Goal: Transaction & Acquisition: Purchase product/service

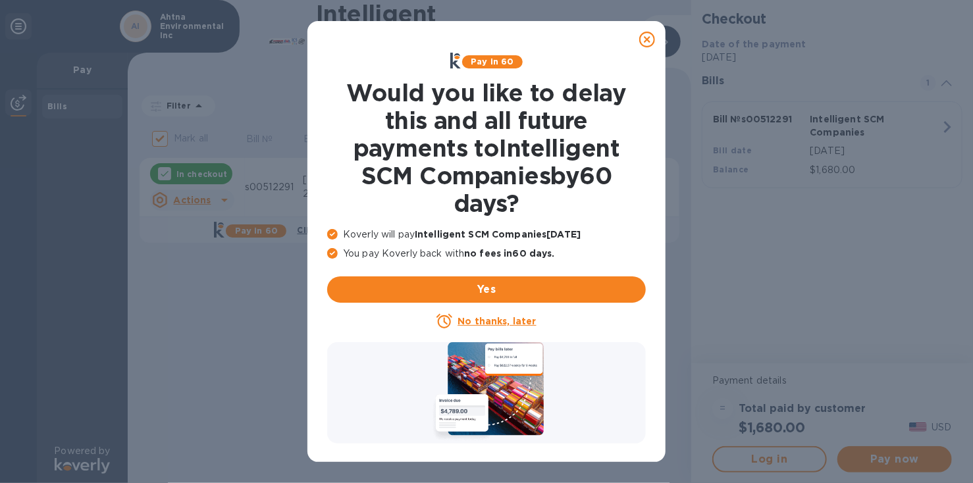
click at [643, 37] on icon at bounding box center [647, 40] width 16 height 16
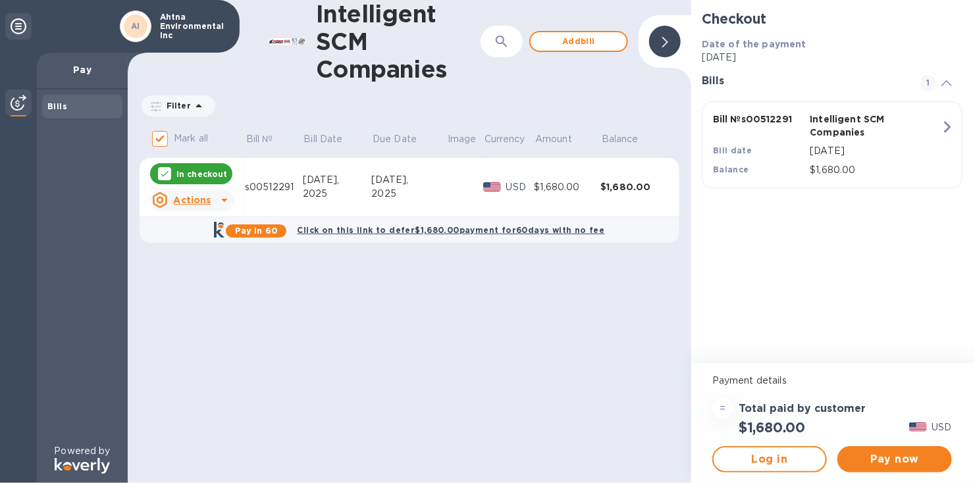
click at [190, 197] on u "Actions" at bounding box center [192, 200] width 38 height 11
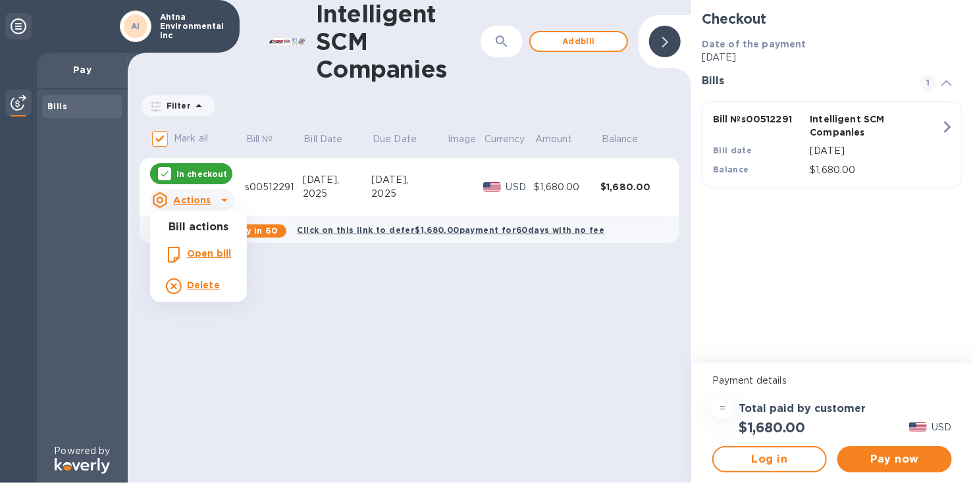
click at [799, 292] on div at bounding box center [486, 241] width 973 height 483
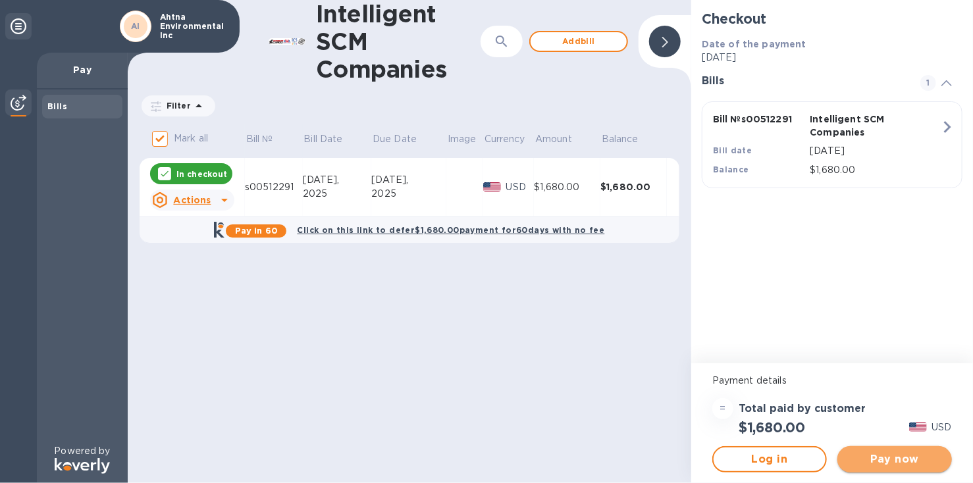
click at [903, 450] on button "Pay now" at bounding box center [894, 459] width 115 height 26
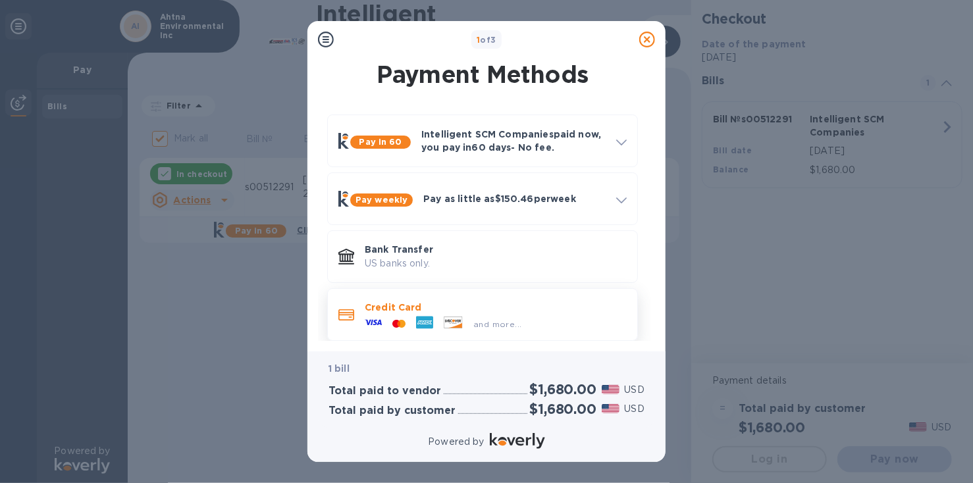
click at [398, 318] on div at bounding box center [399, 324] width 24 height 13
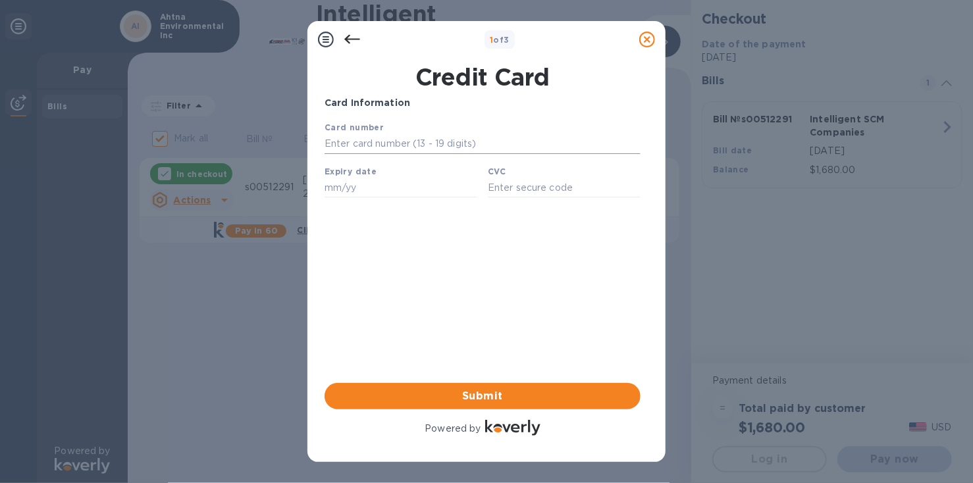
click at [366, 140] on input "text" at bounding box center [482, 144] width 316 height 20
type input "[CREDIT_CARD_NUMBER]"
type input "10/28"
type input "824"
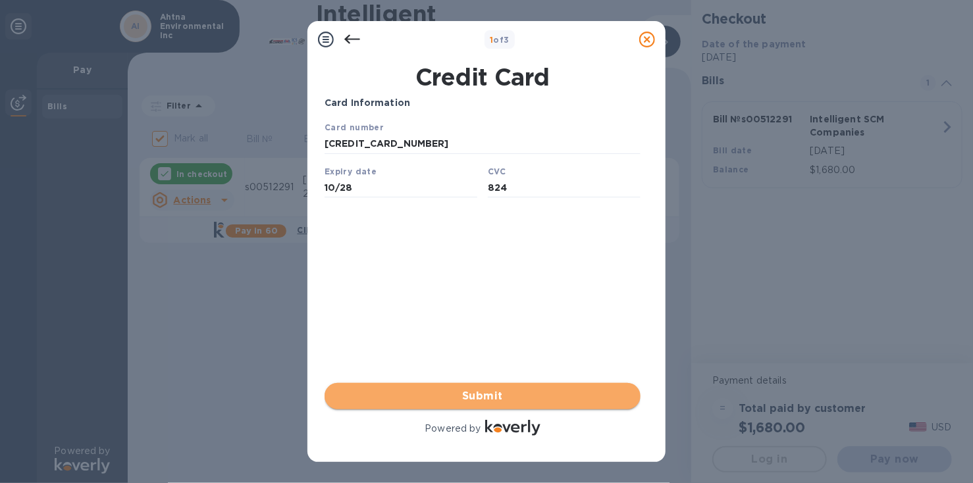
click at [491, 395] on span "Submit" at bounding box center [482, 396] width 295 height 16
click at [476, 396] on span "Submit" at bounding box center [482, 396] width 295 height 16
